Goal: Entertainment & Leisure: Consume media (video, audio)

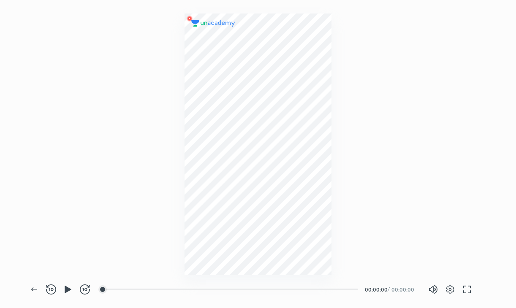
scroll to position [308, 516]
click at [196, 19] on div at bounding box center [258, 145] width 147 height 262
click at [448, 286] on icon "button" at bounding box center [450, 290] width 10 height 10
click at [451, 154] on div at bounding box center [258, 154] width 516 height 308
